Goal: Task Accomplishment & Management: Use online tool/utility

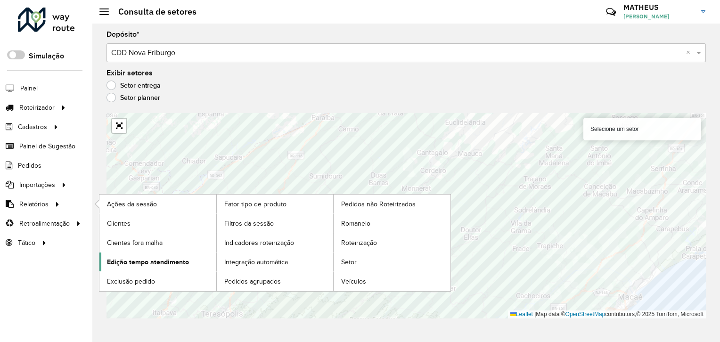
click at [165, 258] on span "Edição tempo atendimento" at bounding box center [148, 262] width 82 height 10
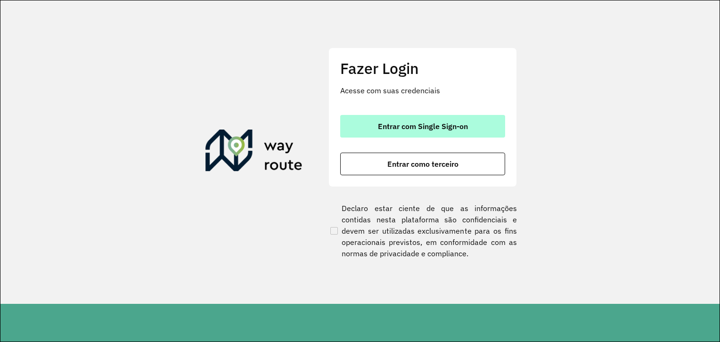
click at [422, 123] on span "Entrar com Single Sign-on" at bounding box center [423, 127] width 90 height 8
click at [420, 128] on span "Entrar com Single Sign-on" at bounding box center [423, 127] width 90 height 8
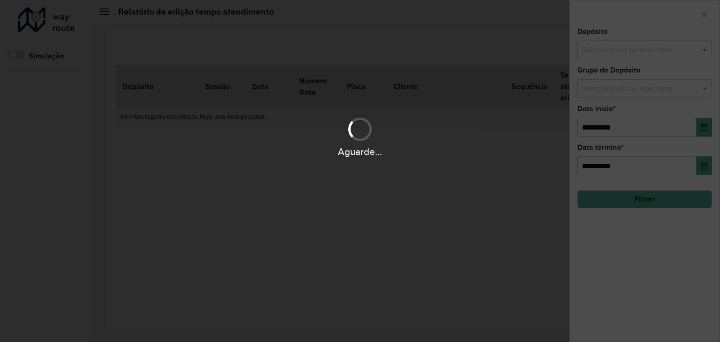
click at [637, 43] on div "Aguarde..." at bounding box center [360, 171] width 720 height 342
click at [637, 52] on div "Aguarde..." at bounding box center [360, 171] width 720 height 342
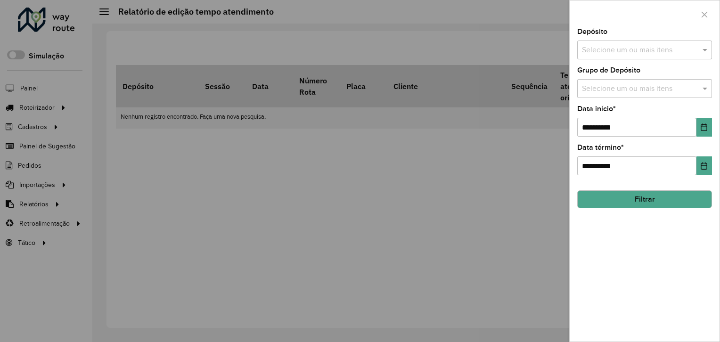
click at [606, 47] on input "text" at bounding box center [640, 50] width 121 height 11
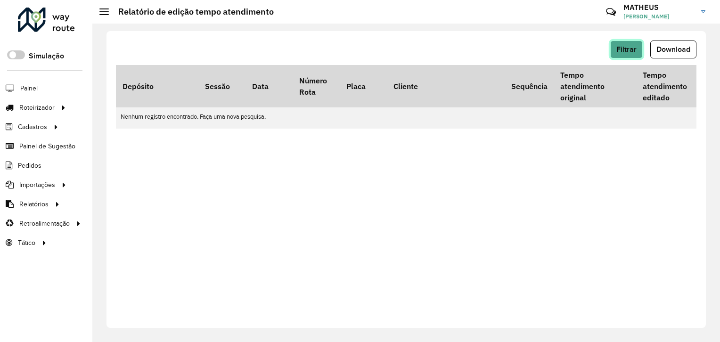
click at [630, 50] on span "Filtrar" at bounding box center [627, 49] width 20 height 8
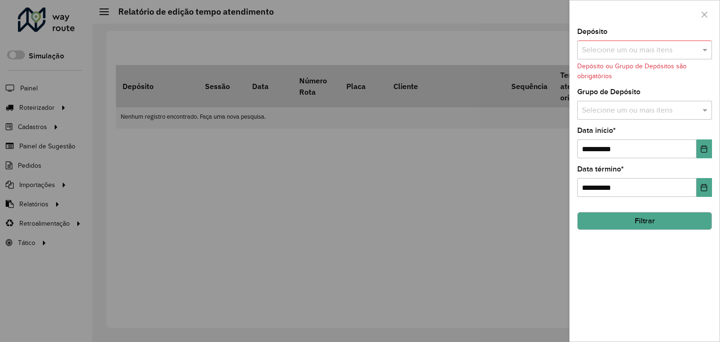
click at [633, 108] on input "text" at bounding box center [640, 110] width 121 height 11
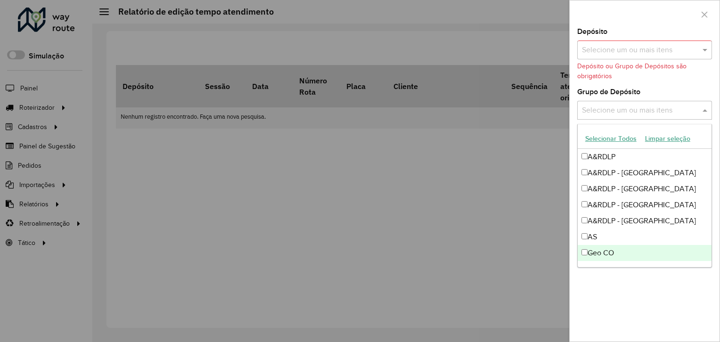
scroll to position [111, 0]
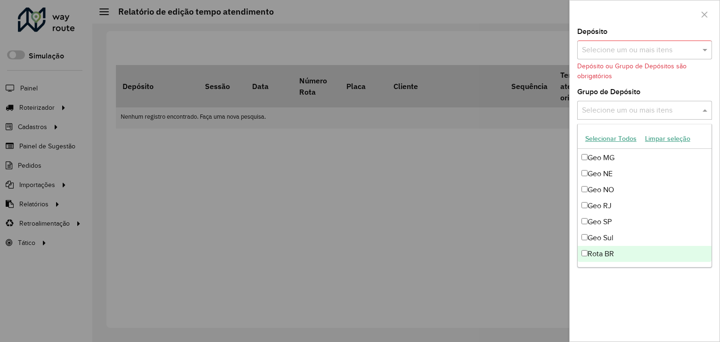
click at [609, 255] on div "Rota BR" at bounding box center [645, 254] width 134 height 16
click at [646, 299] on div "**********" at bounding box center [645, 185] width 150 height 314
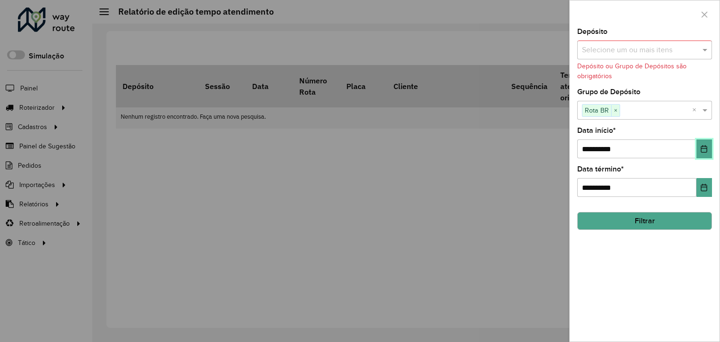
click at [702, 151] on icon "Choose Date" at bounding box center [705, 149] width 8 height 8
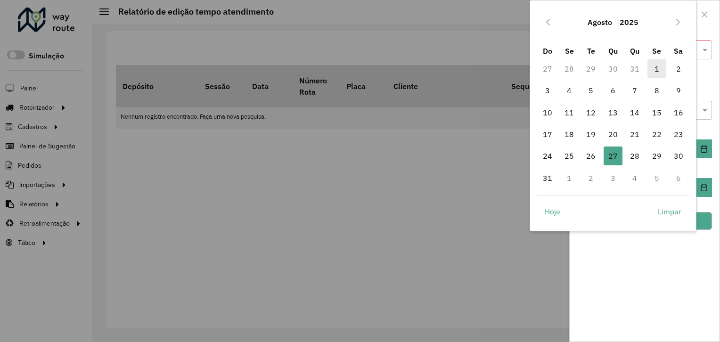
click at [653, 69] on span "1" at bounding box center [657, 68] width 19 height 19
type input "**********"
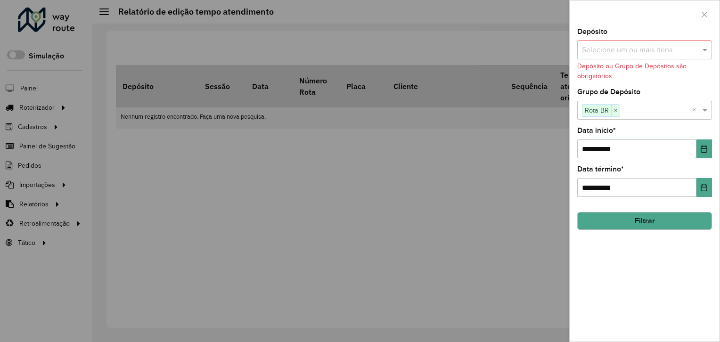
click at [646, 219] on button "Filtrar" at bounding box center [645, 221] width 135 height 18
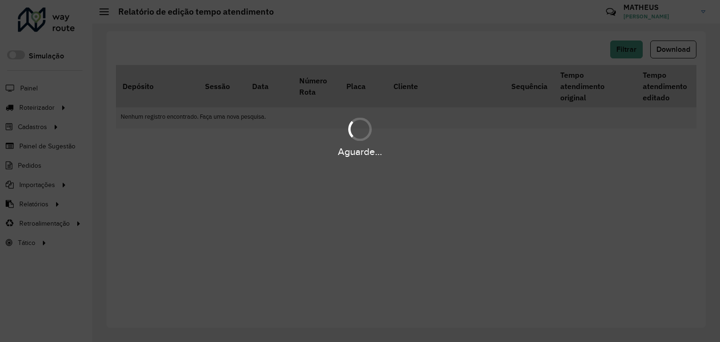
click at [316, 121] on div "Aguarde..." at bounding box center [360, 137] width 720 height 45
click at [388, 263] on div "Aguarde..." at bounding box center [360, 171] width 720 height 342
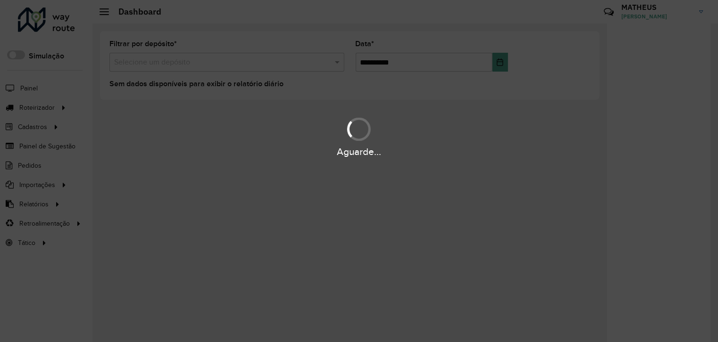
click at [196, 121] on div "Aguarde..." at bounding box center [359, 137] width 718 height 45
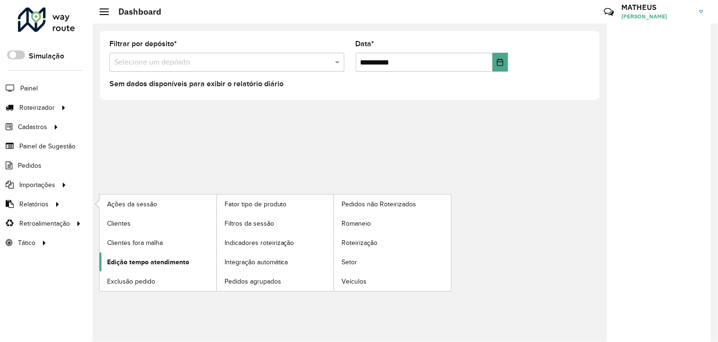
click at [183, 263] on span "Edição tempo atendimento" at bounding box center [148, 262] width 82 height 10
